Goal: Navigation & Orientation: Find specific page/section

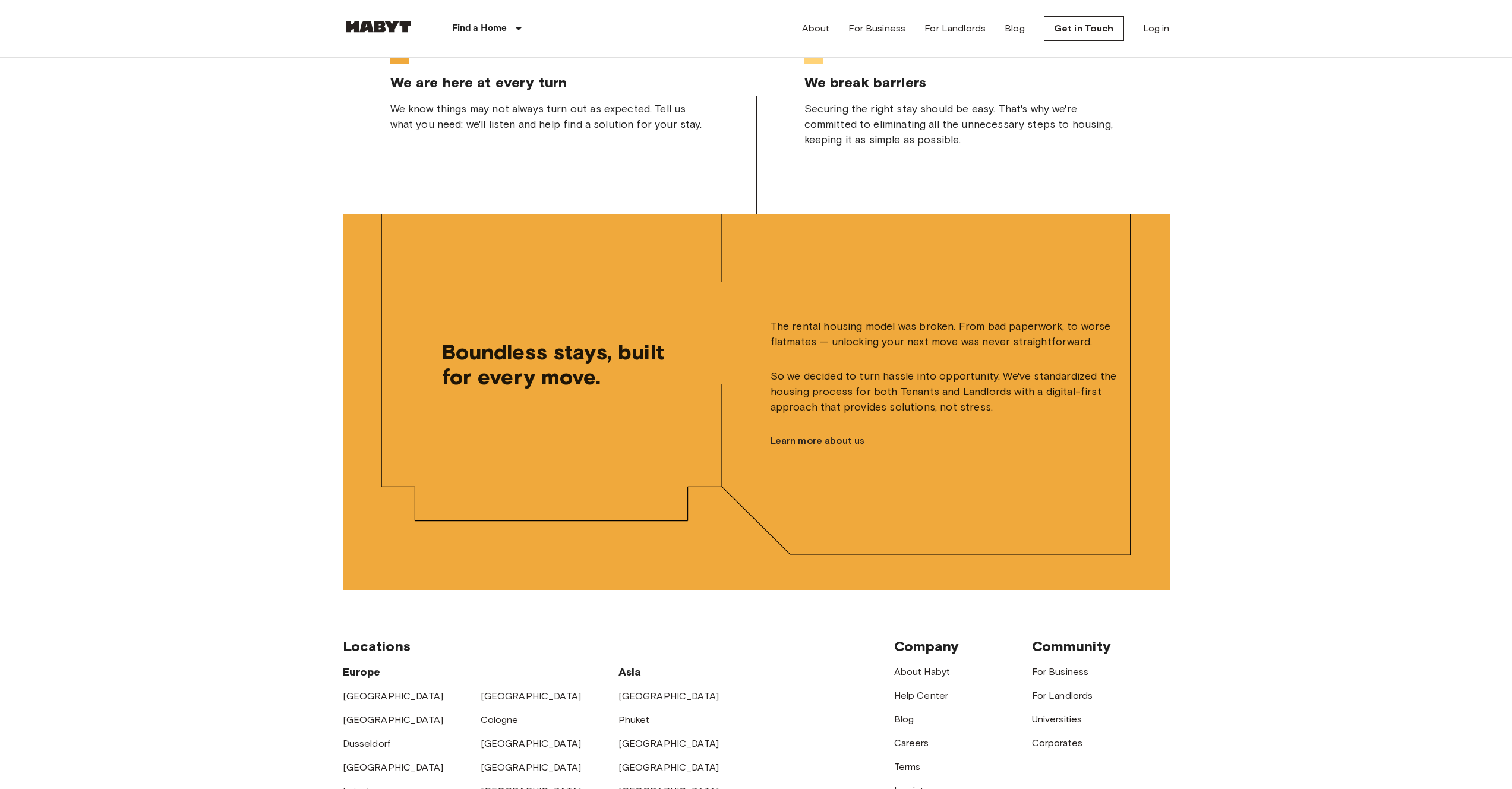
scroll to position [2879, 0]
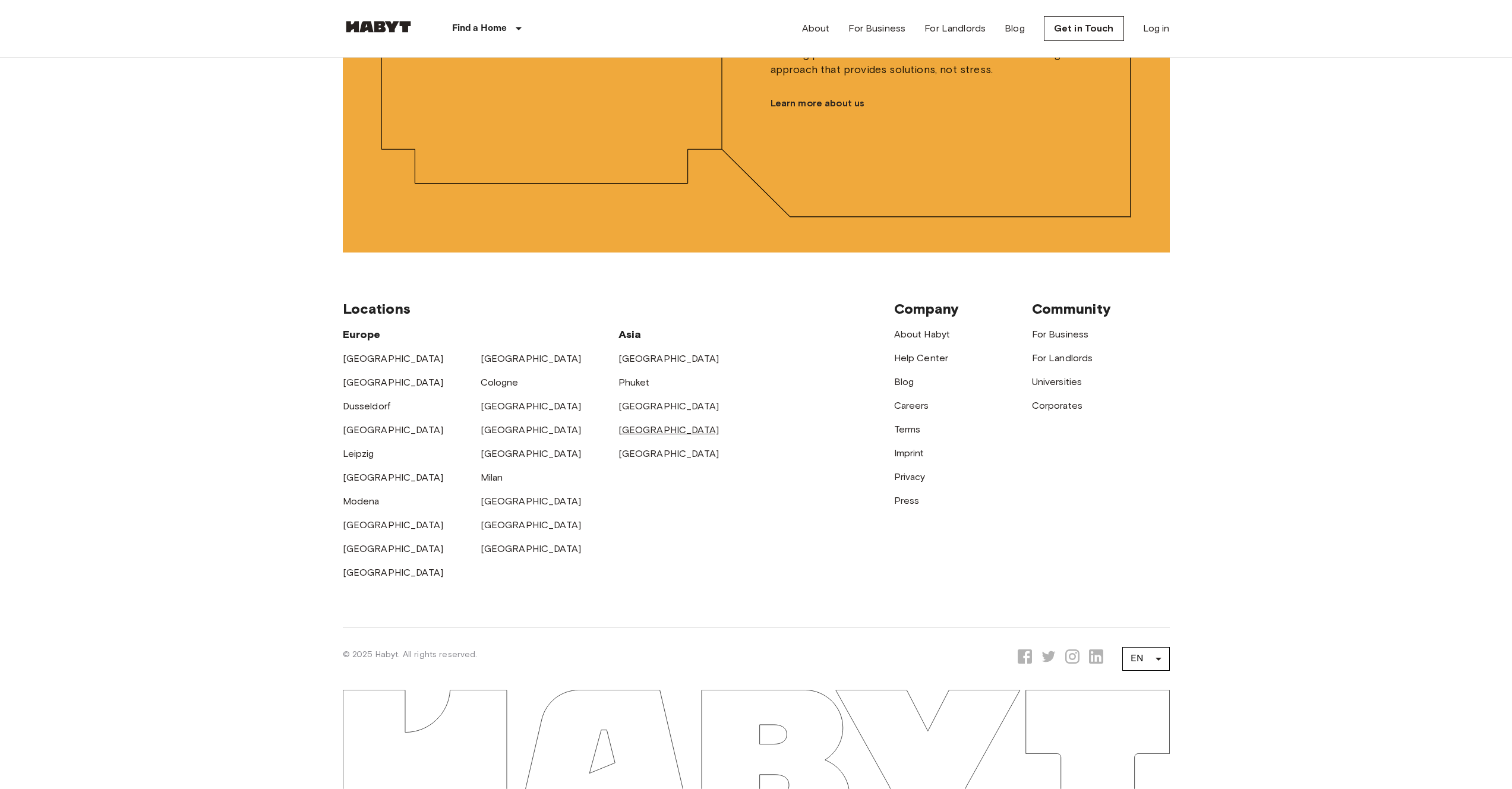
click at [638, 428] on link "[GEOGRAPHIC_DATA]" at bounding box center [668, 430] width 101 height 11
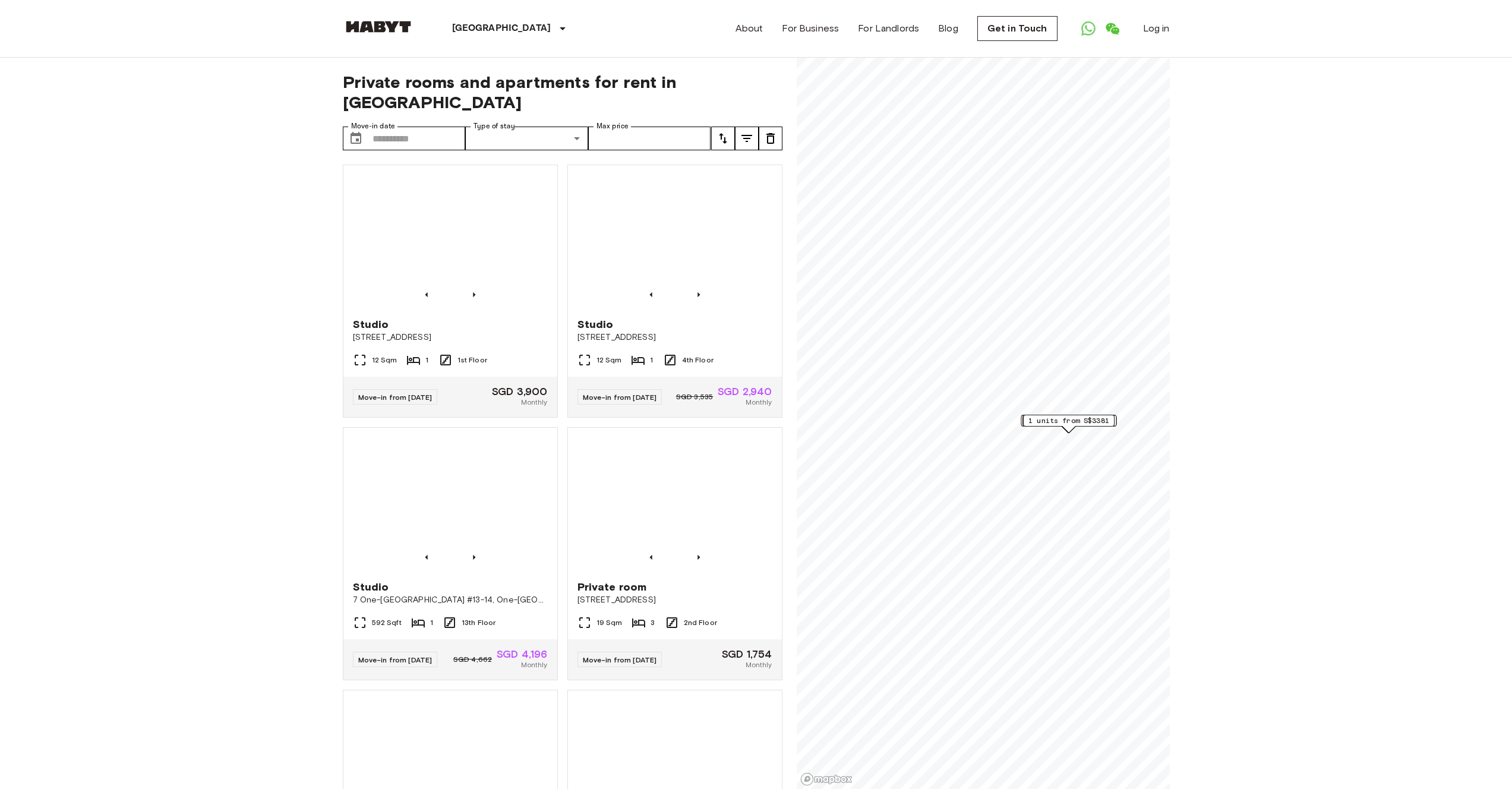
scroll to position [1909, 0]
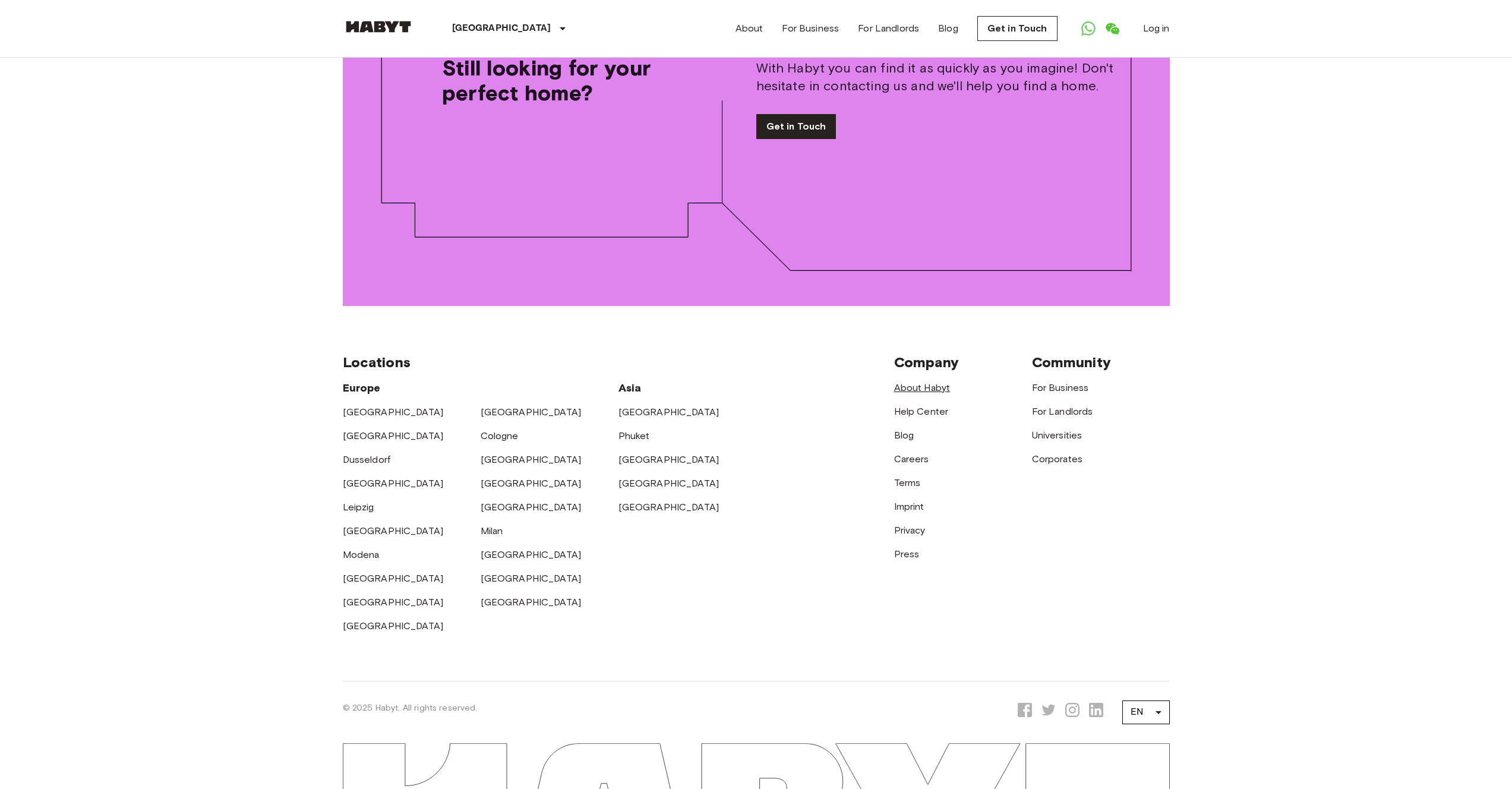
click at [937, 382] on link "About Habyt" at bounding box center [922, 388] width 56 height 11
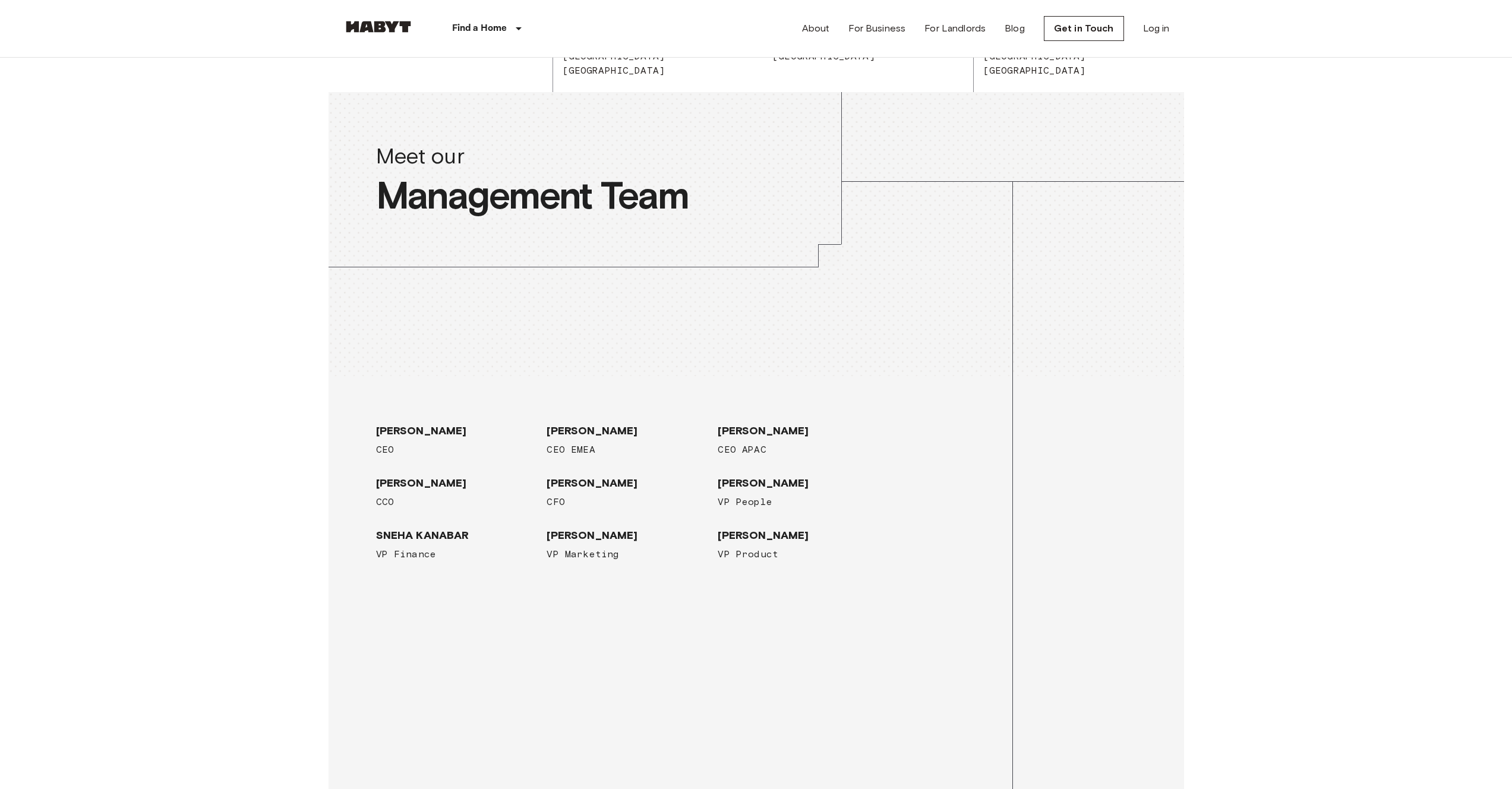
scroll to position [2738, 0]
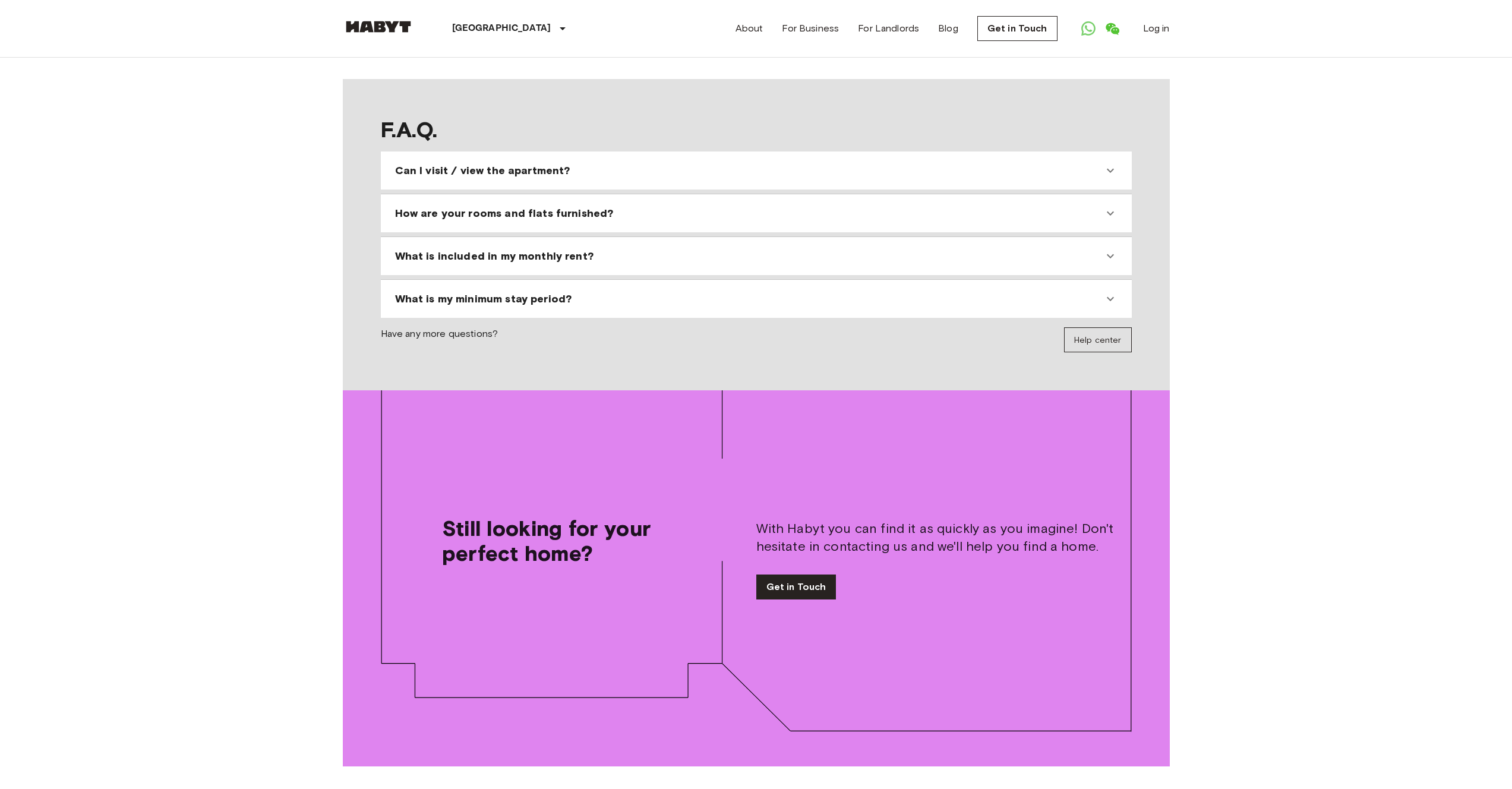
scroll to position [1909, 0]
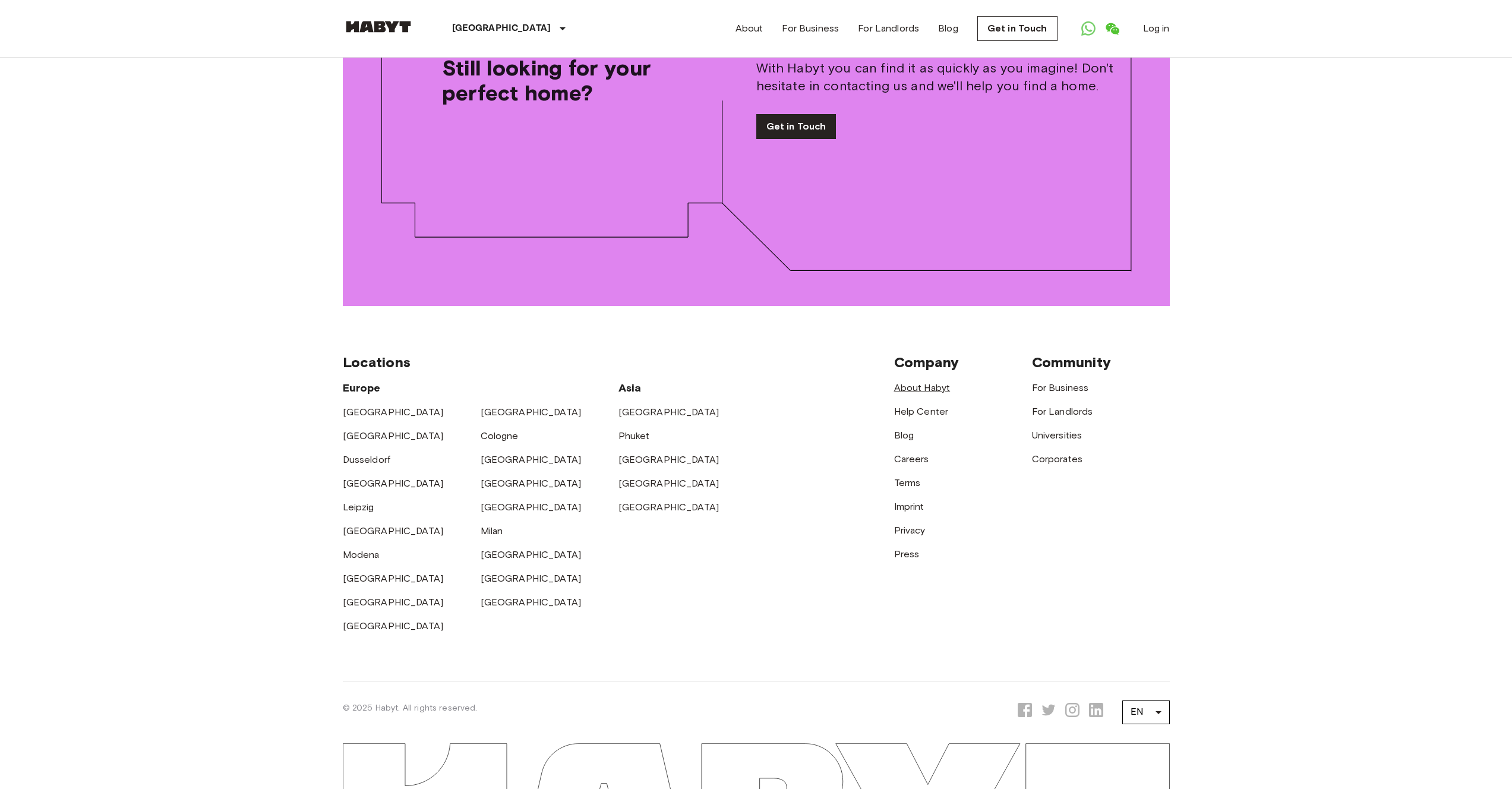
click at [933, 382] on link "About Habyt" at bounding box center [922, 388] width 56 height 11
